Goal: Task Accomplishment & Management: Use online tool/utility

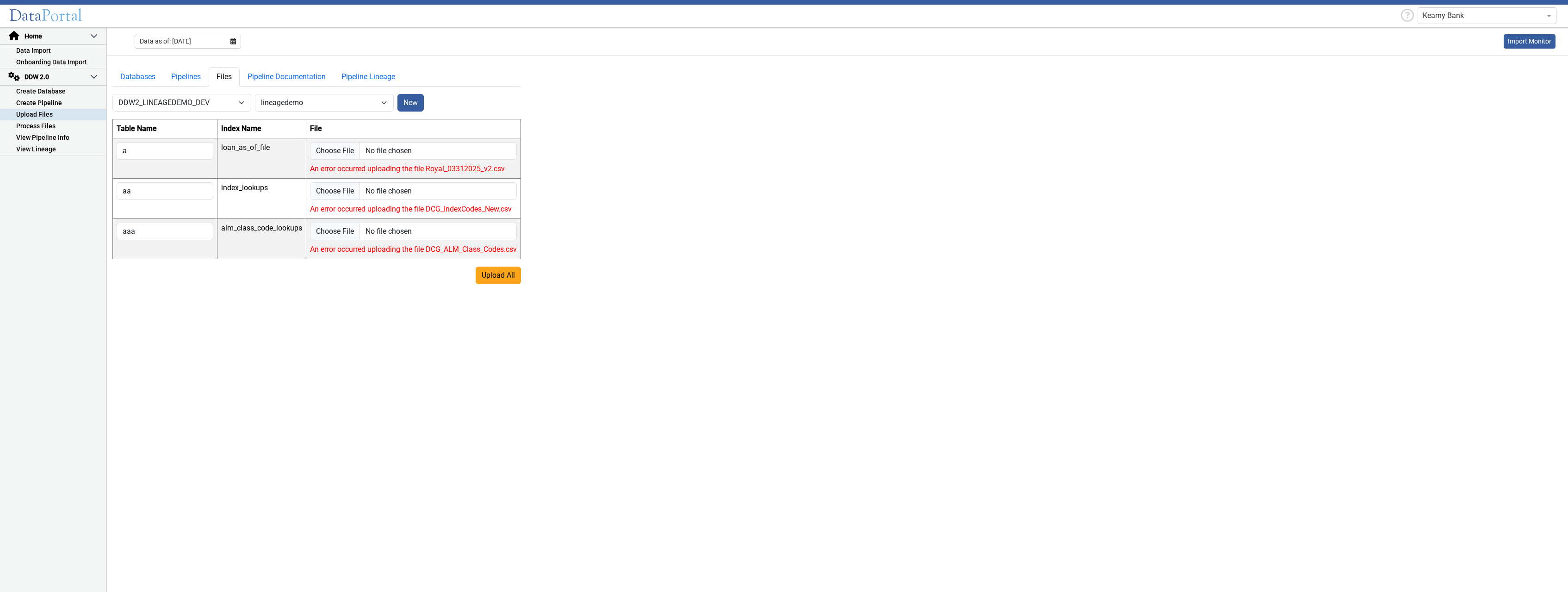
select select "7: Object"
select select "1: Object"
click at [415, 436] on main "Databases Pipelines Files Pipeline Documentation Pipeline Lineage -- Select Dat…" at bounding box center [837, 324] width 1461 height 537
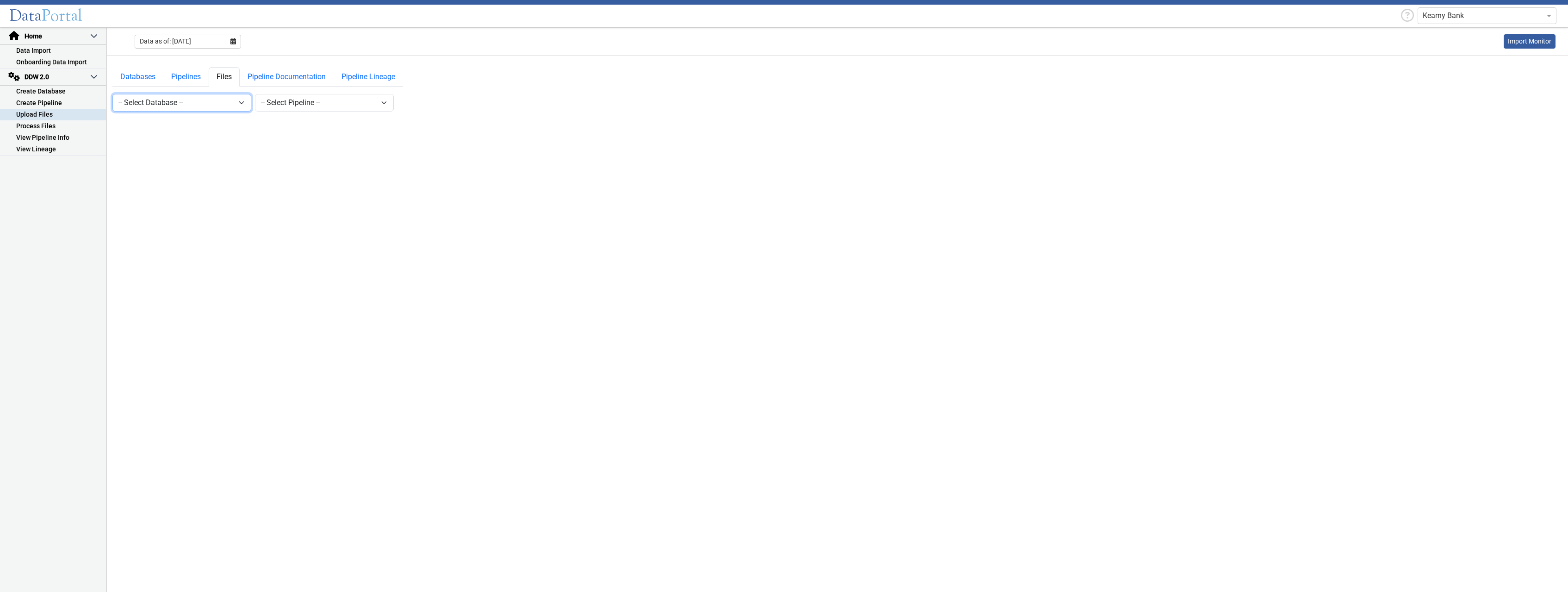
click at [112, 94] on select "-- Select Database -- DDW2_DENIS2_API_DEV DDW2_DENIS3_API_DEV DDW2_DENIS4_API_D…" at bounding box center [182, 103] width 139 height 18
select select "7: Object"
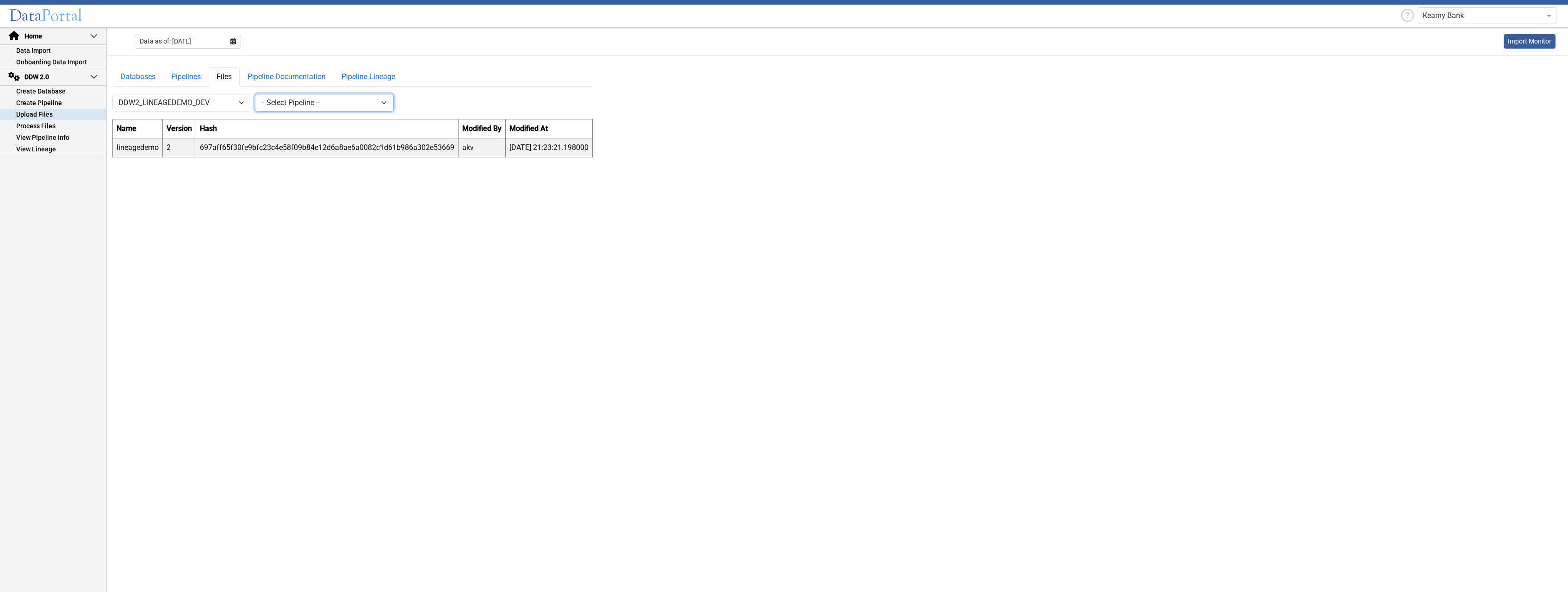
select select "1: Object"
click option "lineagedemo" at bounding box center [0, 0] width 0 height 0
click at [410, 103] on button "New" at bounding box center [410, 103] width 26 height 18
